Goal: Task Accomplishment & Management: Manage account settings

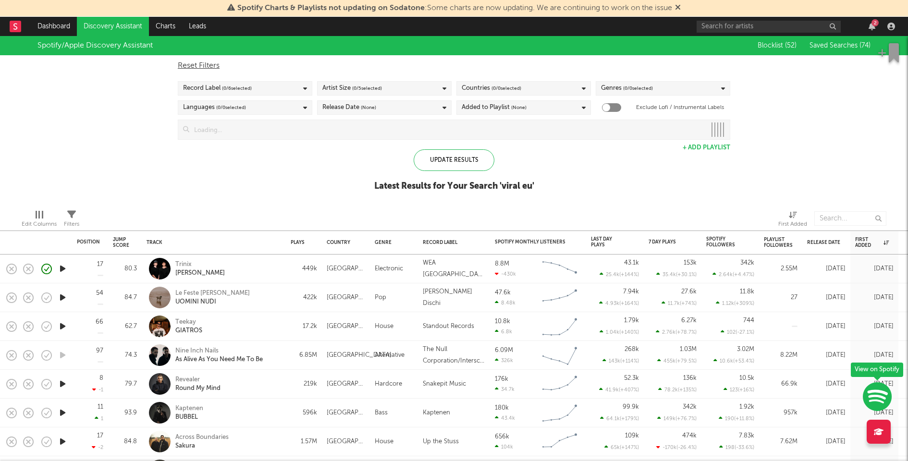
click at [876, 23] on div "2" at bounding box center [874, 22] width 7 height 7
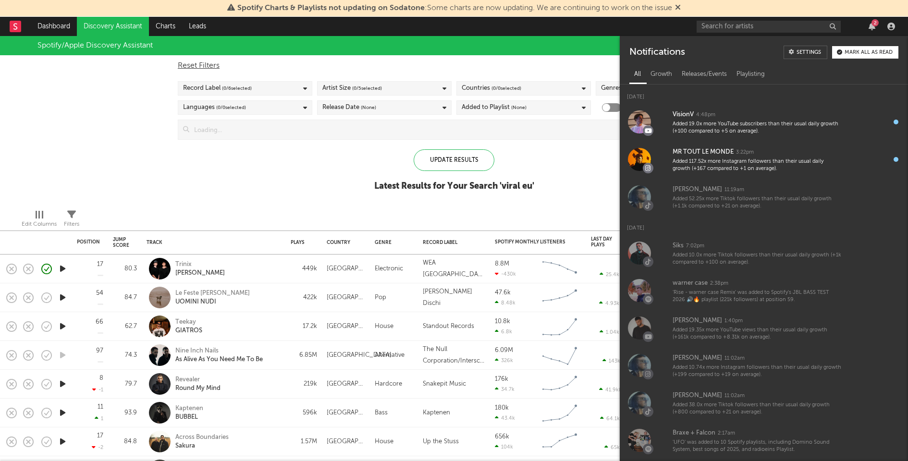
click at [863, 46] on div "Settings Mark all as read" at bounding box center [841, 52] width 115 height 13
click at [336, 156] on div "Spotify/Apple Discovery Assistant Blocklist ( 52 ) Saved Searches ( 74 ) Reset …" at bounding box center [454, 119] width 908 height 166
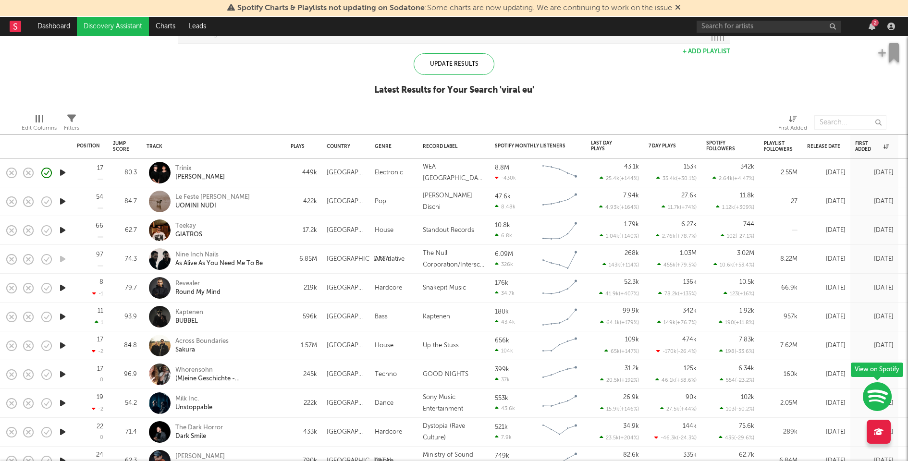
click at [63, 226] on icon "button" at bounding box center [63, 230] width 10 height 12
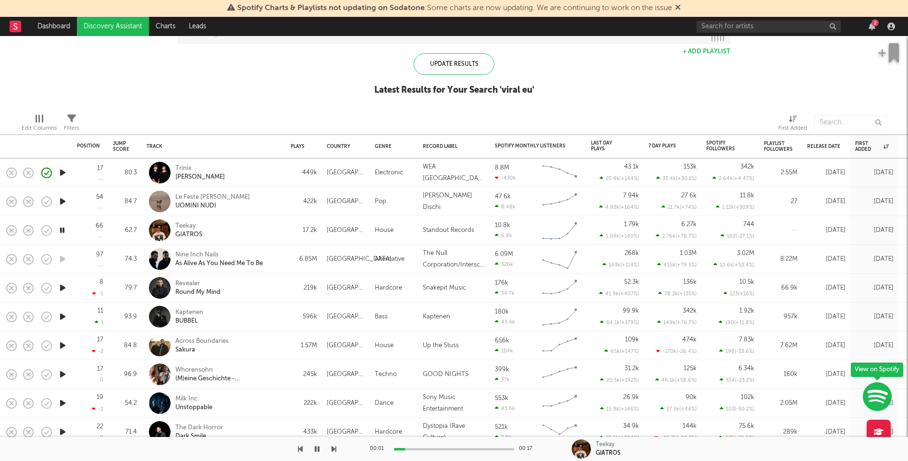
click at [68, 199] on div at bounding box center [62, 201] width 19 height 29
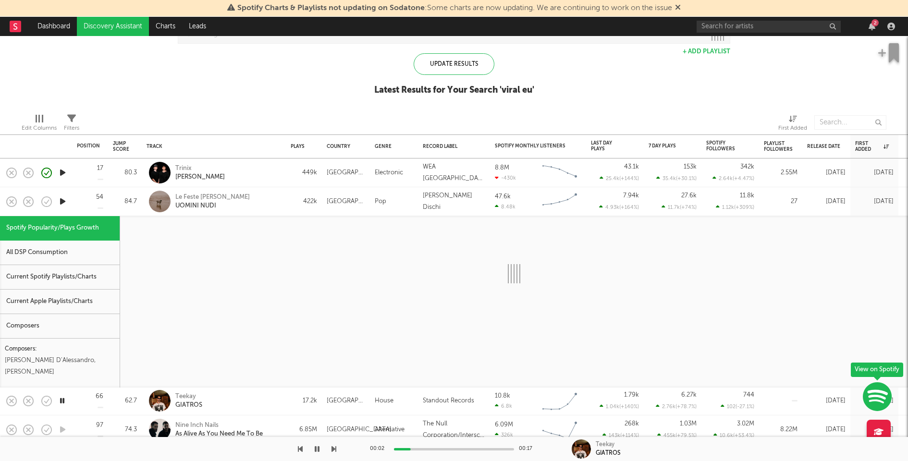
click at [62, 199] on icon "button" at bounding box center [63, 202] width 10 height 12
click at [276, 199] on div "Le Feste [PERSON_NAME] UOMINI NUDI" at bounding box center [226, 201] width 103 height 17
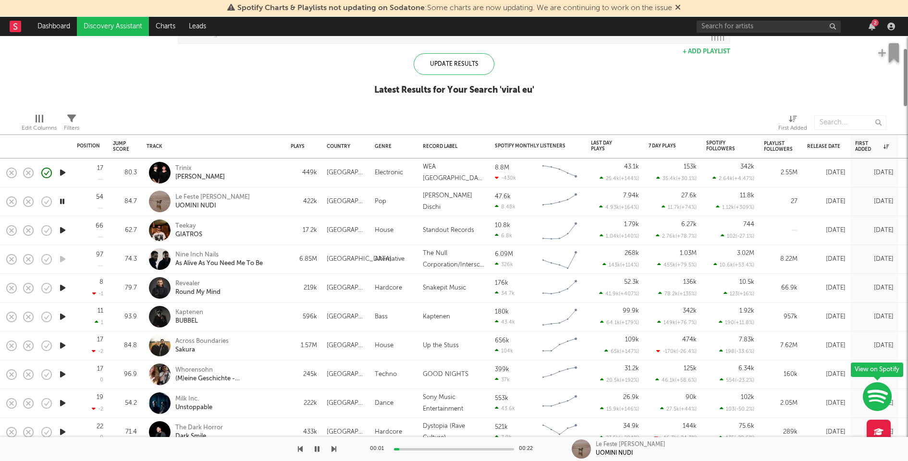
click at [260, 169] on div "Trinix [PERSON_NAME]" at bounding box center [226, 172] width 103 height 17
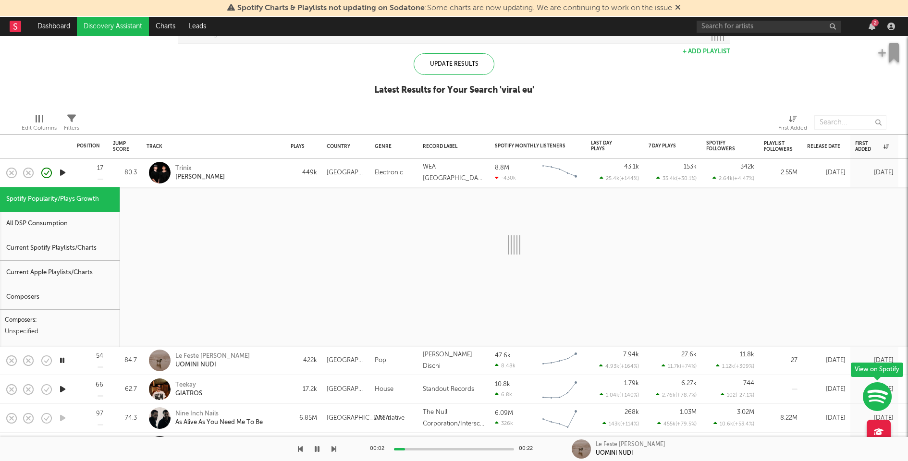
click at [57, 254] on div "Current Spotify Playlists/Charts" at bounding box center [60, 248] width 120 height 25
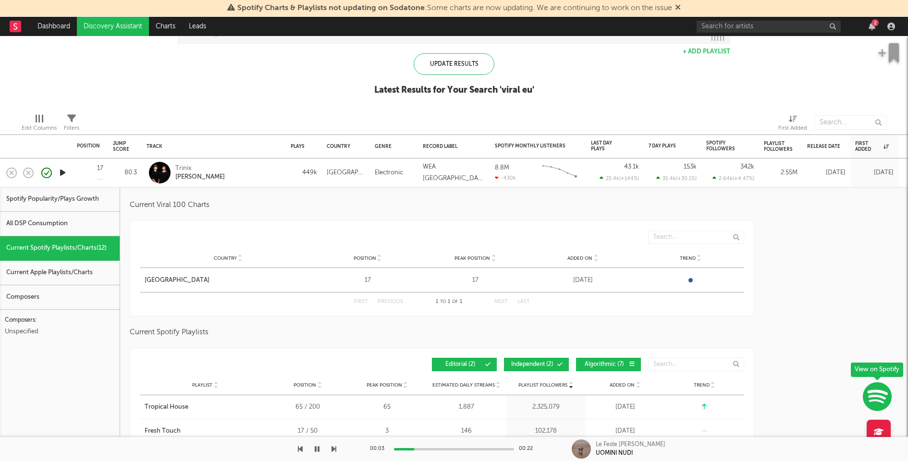
click at [240, 178] on div "Trinix [PERSON_NAME]" at bounding box center [226, 172] width 103 height 17
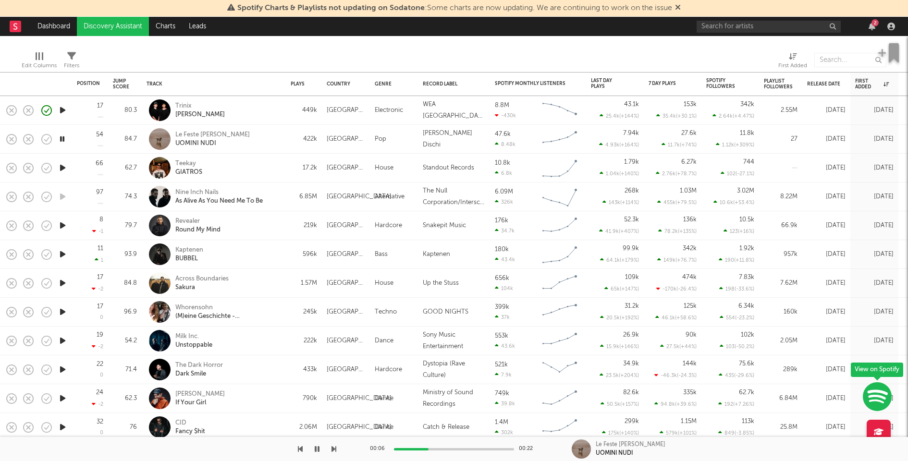
click at [64, 252] on icon "button" at bounding box center [63, 254] width 10 height 12
click at [62, 283] on icon "button" at bounding box center [63, 283] width 10 height 12
click at [62, 283] on icon "button" at bounding box center [62, 283] width 9 height 12
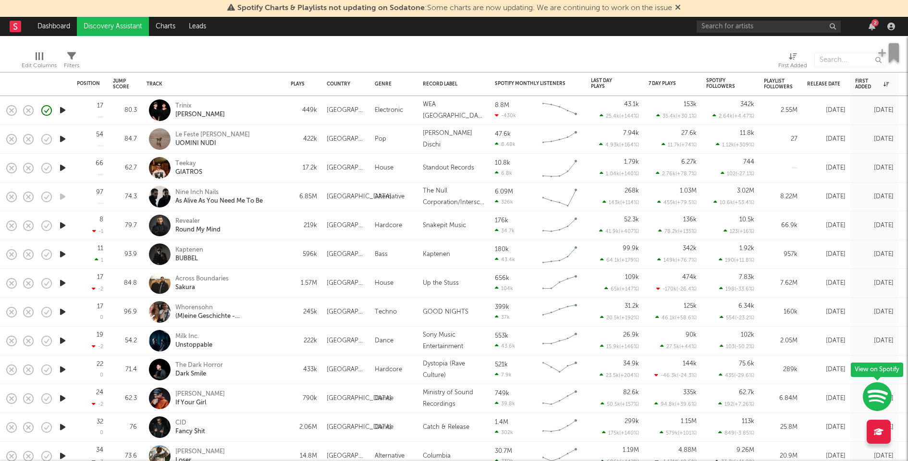
click at [262, 287] on div "Across Boundaries Sakura" at bounding box center [226, 283] width 103 height 17
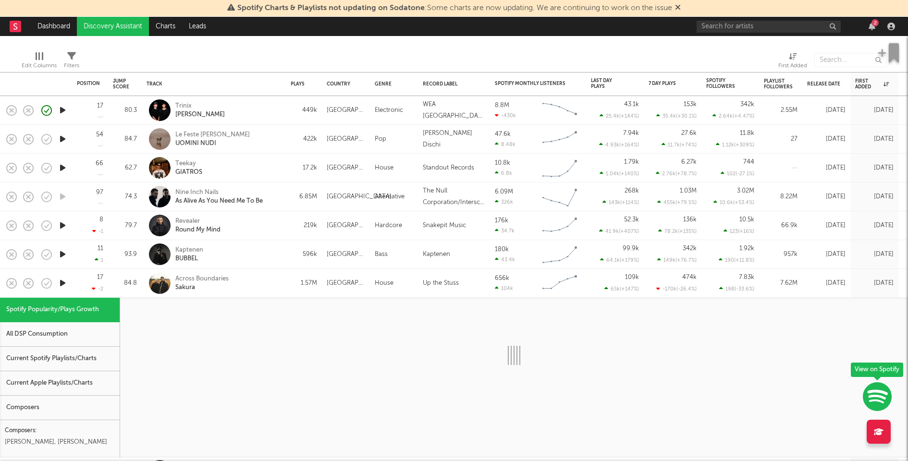
click at [72, 352] on div "Current Spotify Playlists/Charts" at bounding box center [60, 359] width 120 height 25
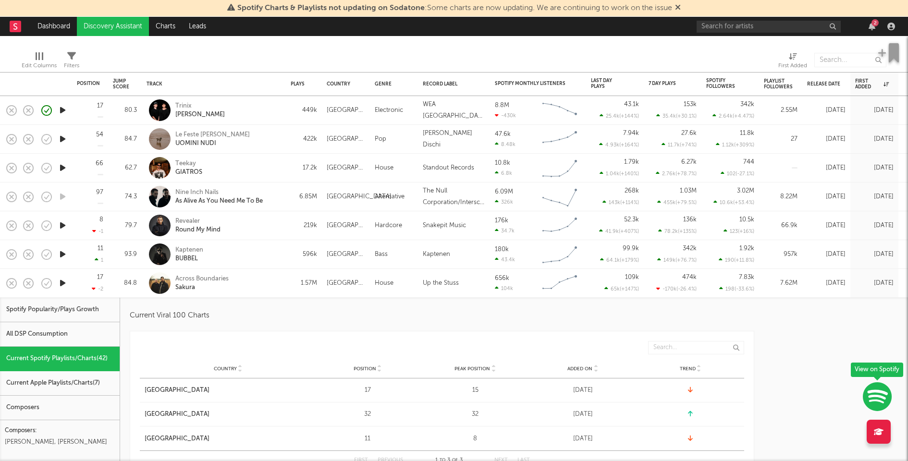
click at [258, 284] on div "Across Boundaries Sakura" at bounding box center [226, 283] width 103 height 17
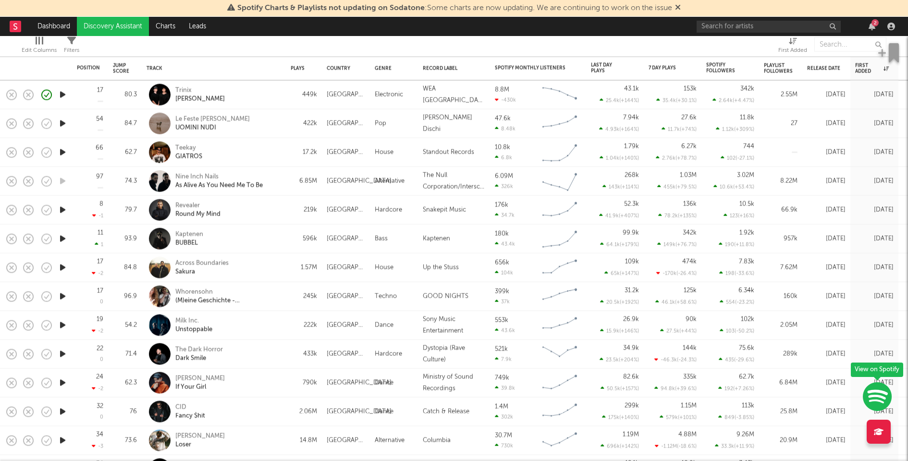
click at [279, 386] on div "[PERSON_NAME] If Your Girl" at bounding box center [214, 383] width 135 height 28
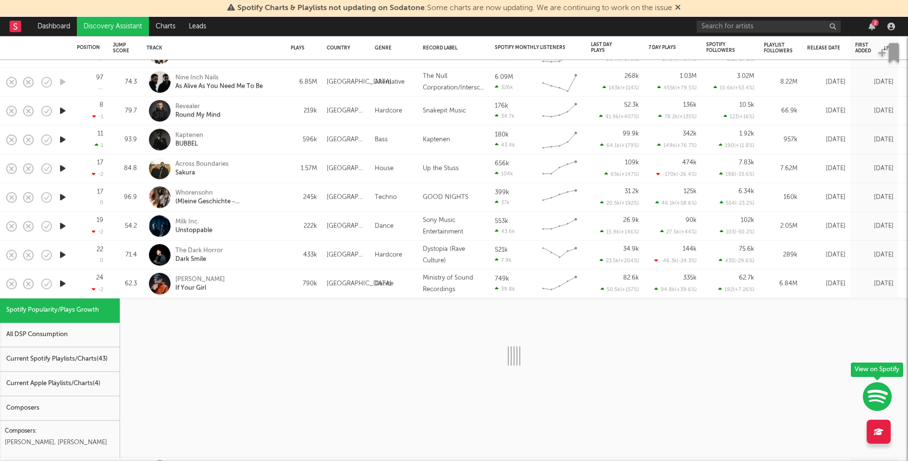
select select "1w"
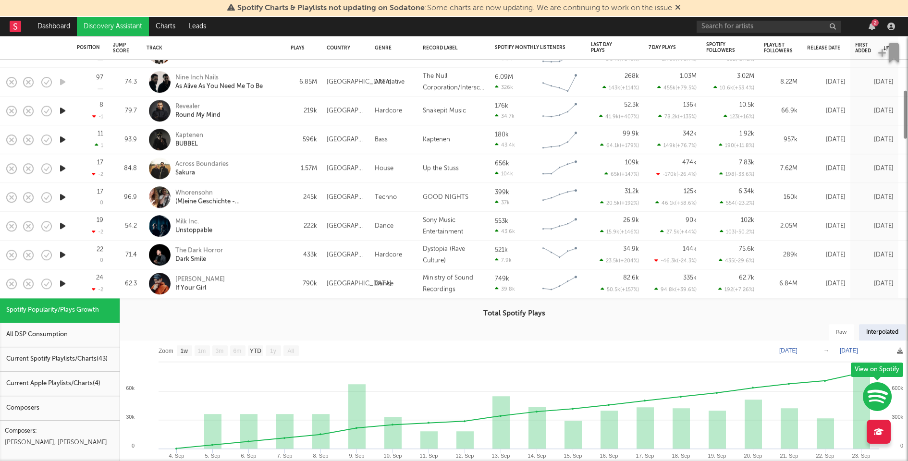
click at [75, 350] on div "Current Spotify Playlists/Charts ( 43 )" at bounding box center [60, 359] width 120 height 25
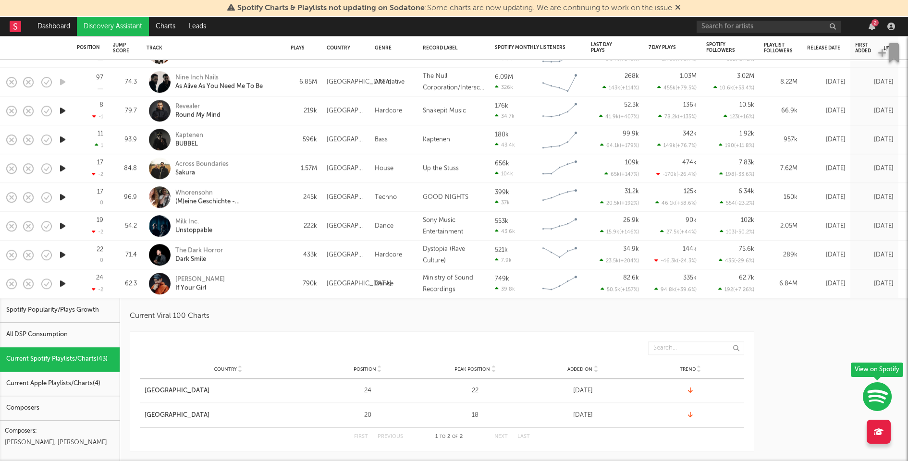
click at [262, 288] on div "[PERSON_NAME] If Your Girl" at bounding box center [226, 283] width 103 height 17
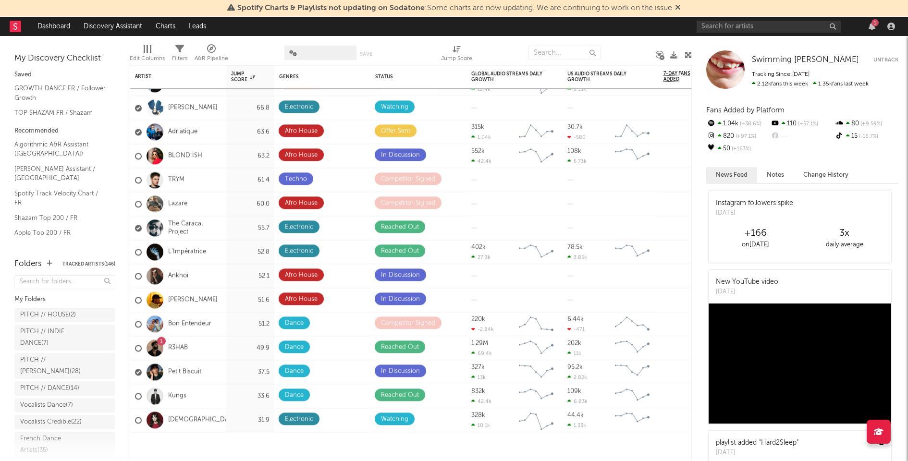
scroll to position [194, 0]
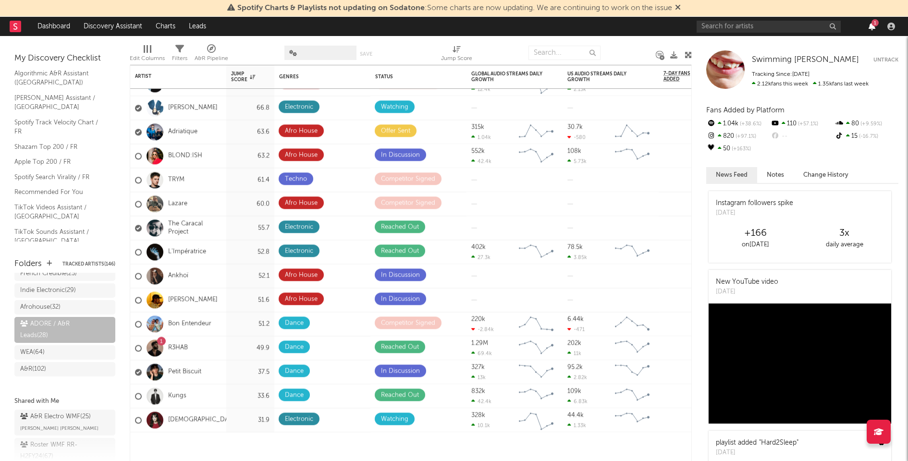
click at [875, 29] on icon "button" at bounding box center [872, 27] width 7 height 8
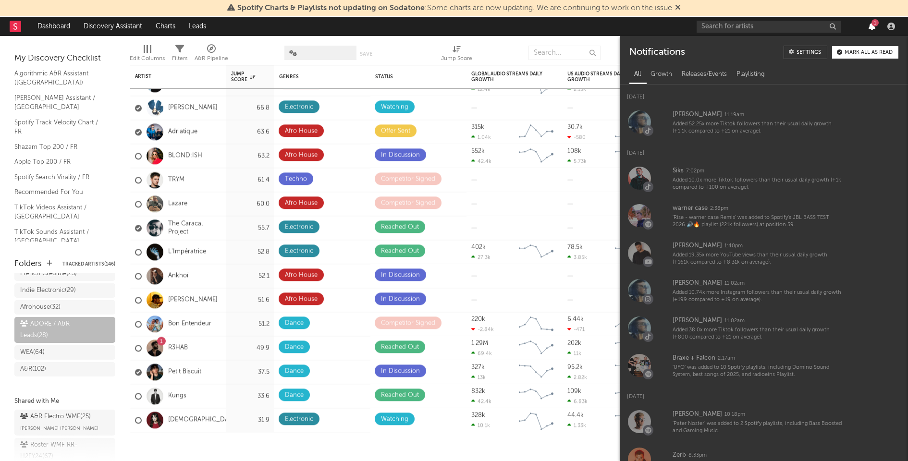
click at [875, 29] on icon "button" at bounding box center [872, 27] width 7 height 8
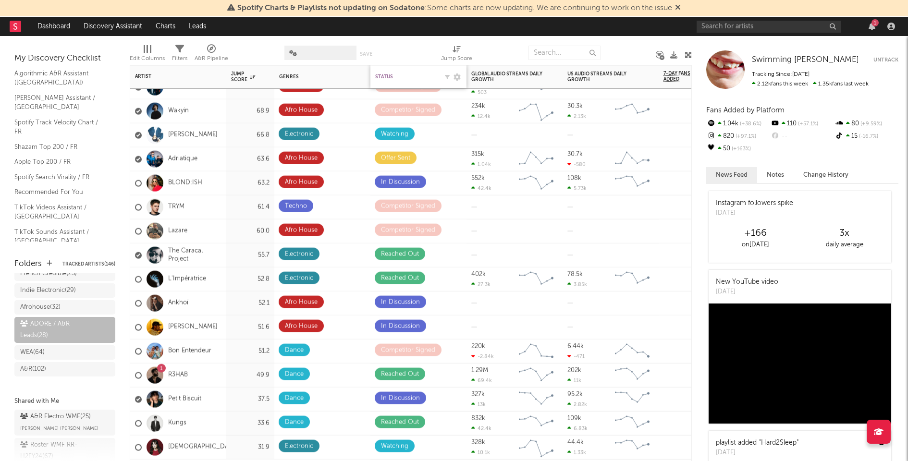
click at [386, 74] on div "Status" at bounding box center [406, 77] width 62 height 6
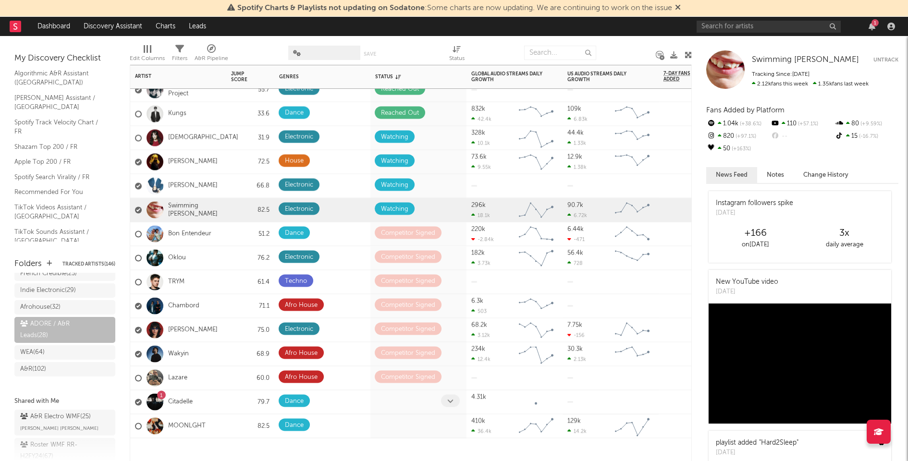
click at [444, 404] on span at bounding box center [450, 401] width 19 height 12
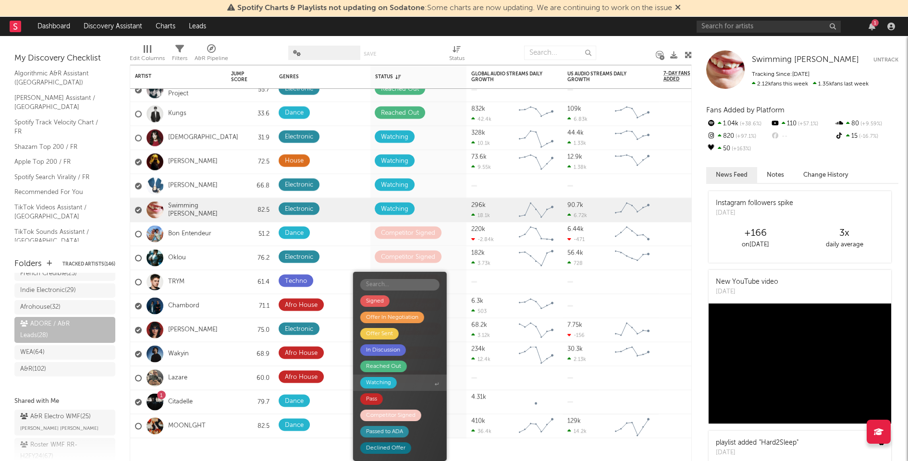
click at [403, 382] on span "Watching" at bounding box center [400, 383] width 94 height 16
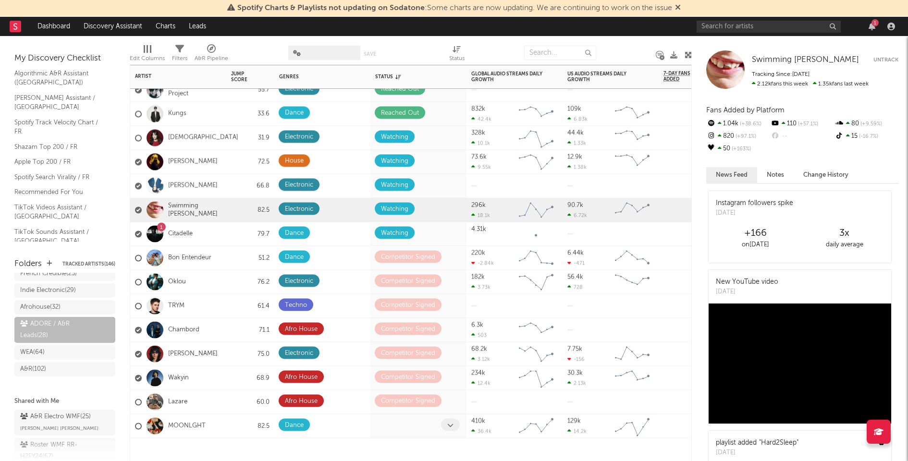
click at [388, 432] on div at bounding box center [408, 426] width 66 height 15
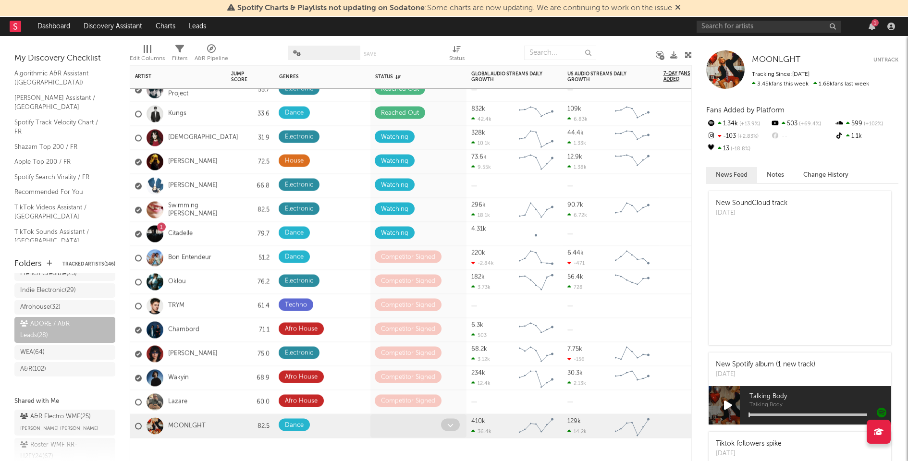
click at [445, 424] on span at bounding box center [450, 425] width 19 height 12
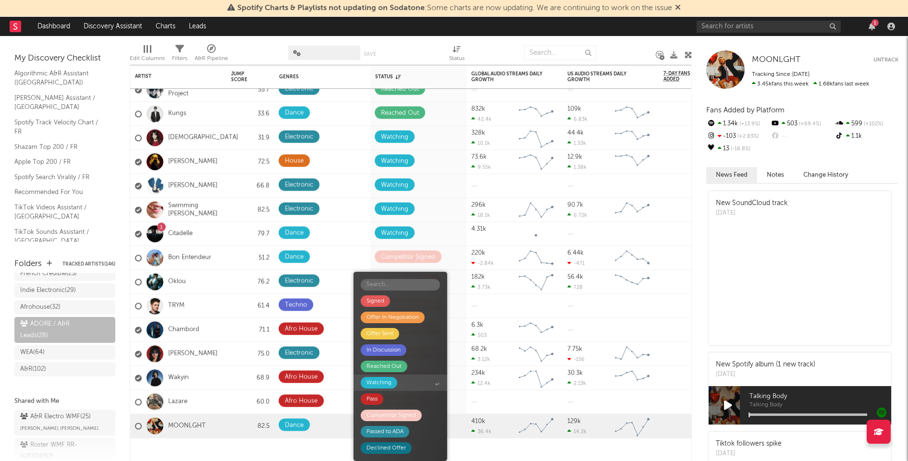
click at [398, 387] on span "Watching" at bounding box center [401, 383] width 94 height 16
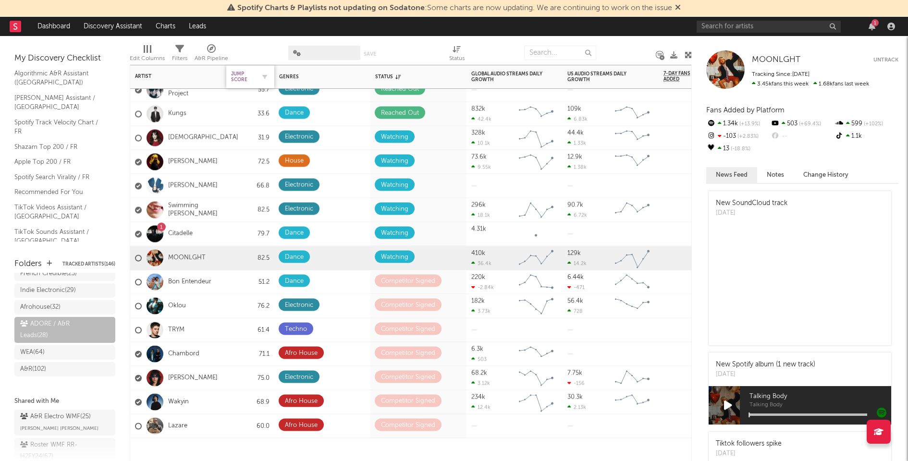
click at [232, 81] on div "Jump Score" at bounding box center [243, 77] width 24 height 12
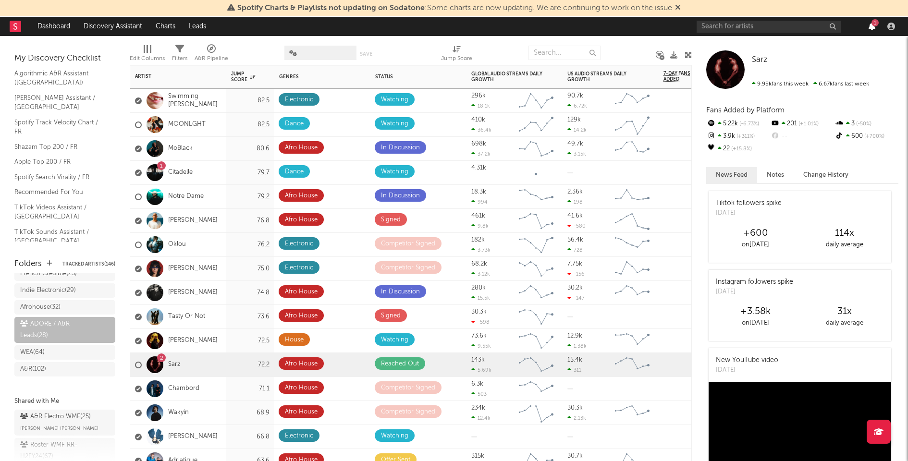
click at [874, 27] on icon "button" at bounding box center [872, 27] width 7 height 8
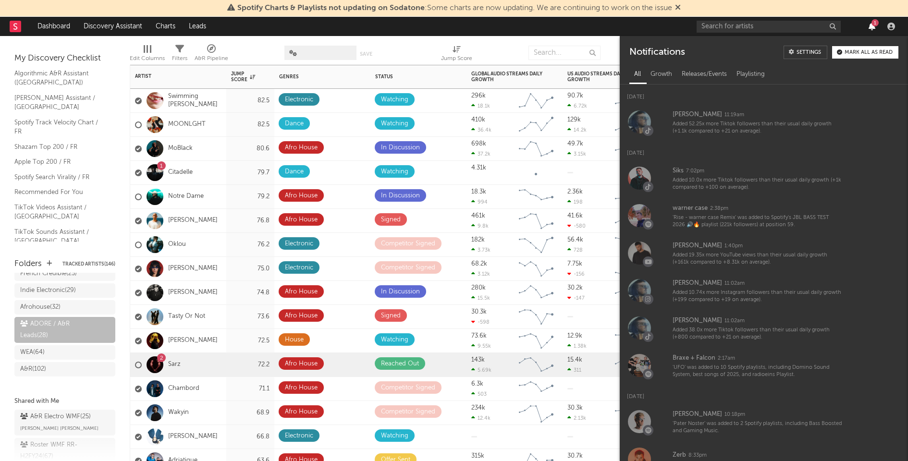
click at [874, 27] on icon "button" at bounding box center [872, 27] width 7 height 8
